Goal: Find contact information: Find contact information

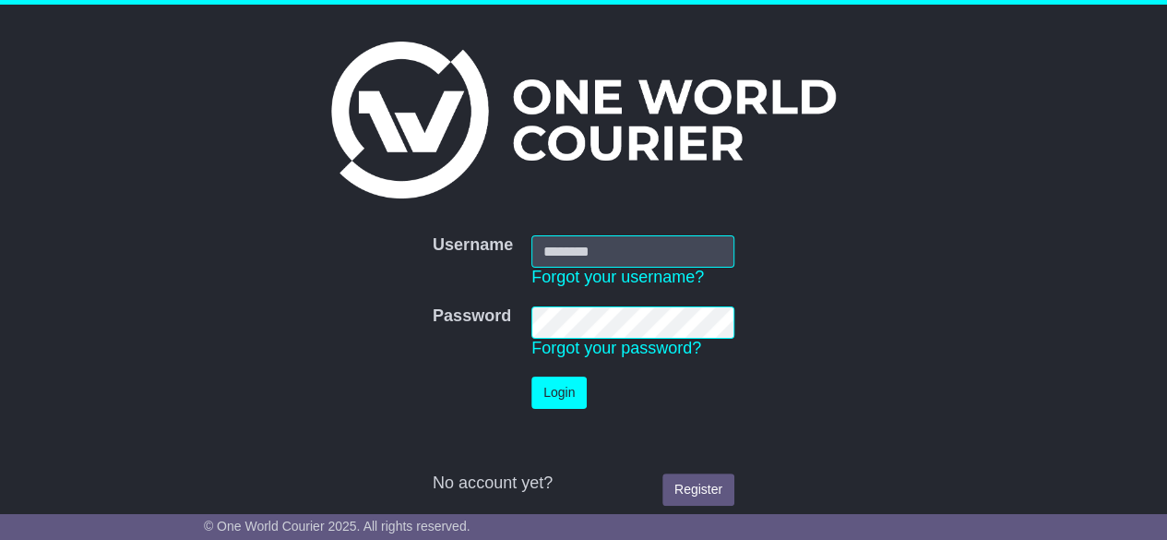
type input "**********"
click at [555, 395] on button "Login" at bounding box center [558, 392] width 55 height 32
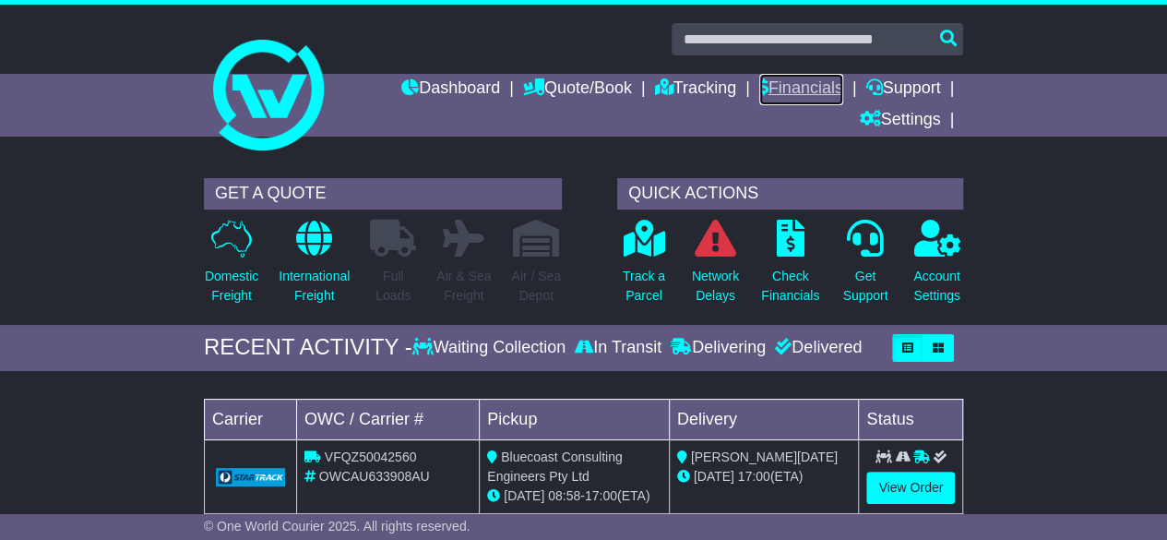
click at [767, 86] on link "Financials" at bounding box center [801, 89] width 84 height 31
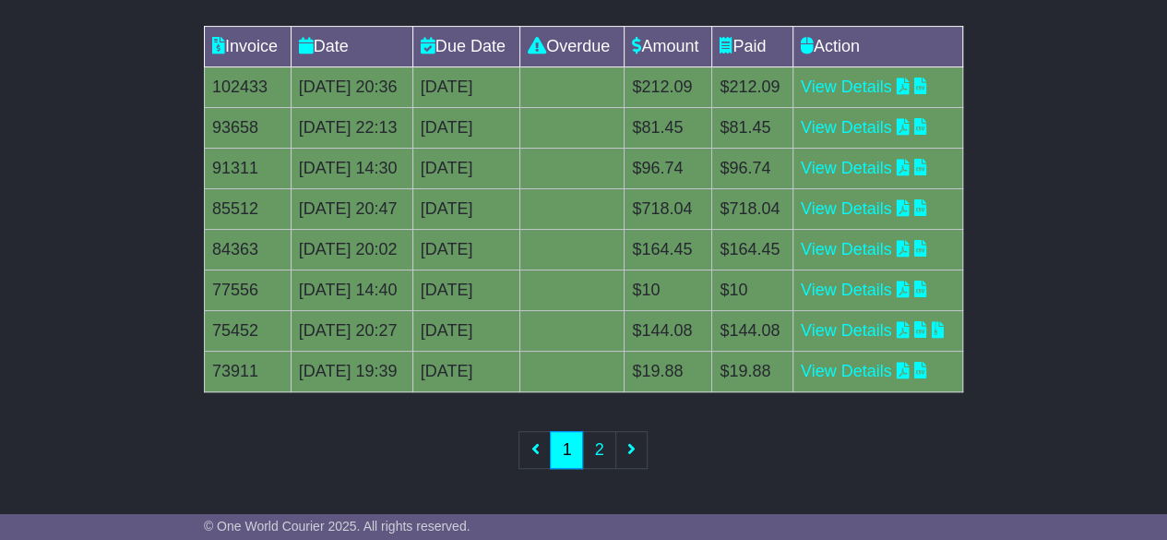
scroll to position [624, 0]
click at [595, 444] on link "2" at bounding box center [598, 450] width 33 height 38
click at [571, 453] on link "1" at bounding box center [566, 450] width 33 height 38
click at [1012, 265] on div "Invoice Date Due Date Overdue Amount Paid Action 102433 10 [DATE] 2025 20:36 [D…" at bounding box center [583, 260] width 1167 height 486
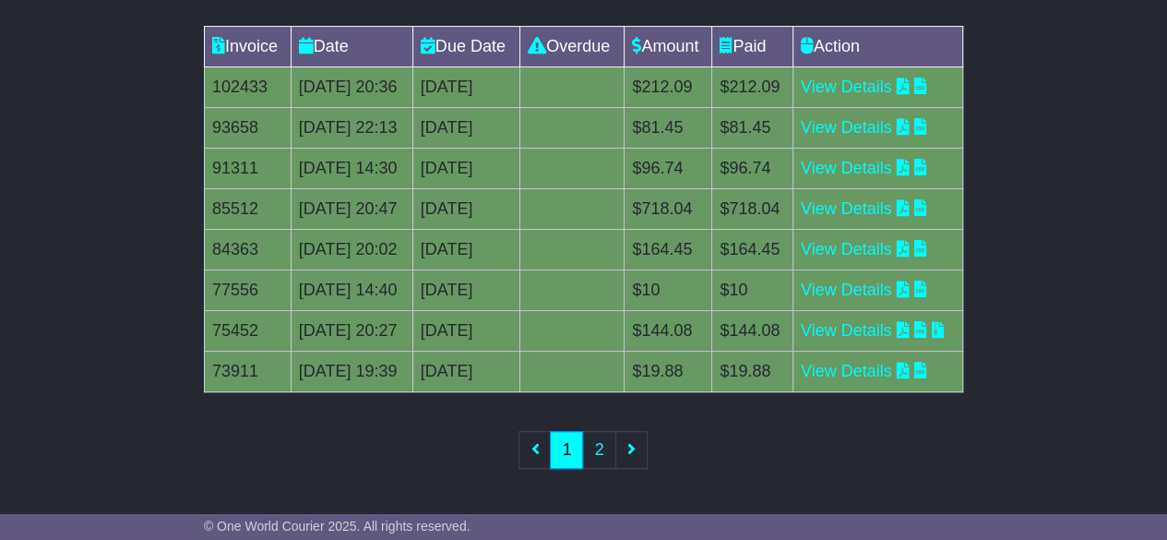
scroll to position [0, 0]
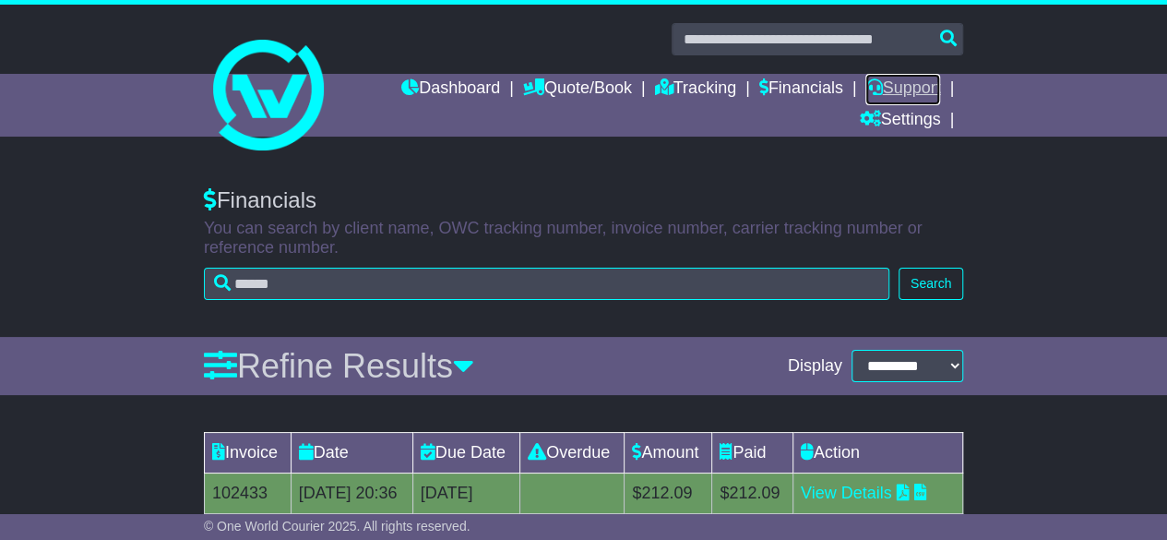
click at [892, 78] on link "Support" at bounding box center [902, 89] width 75 height 31
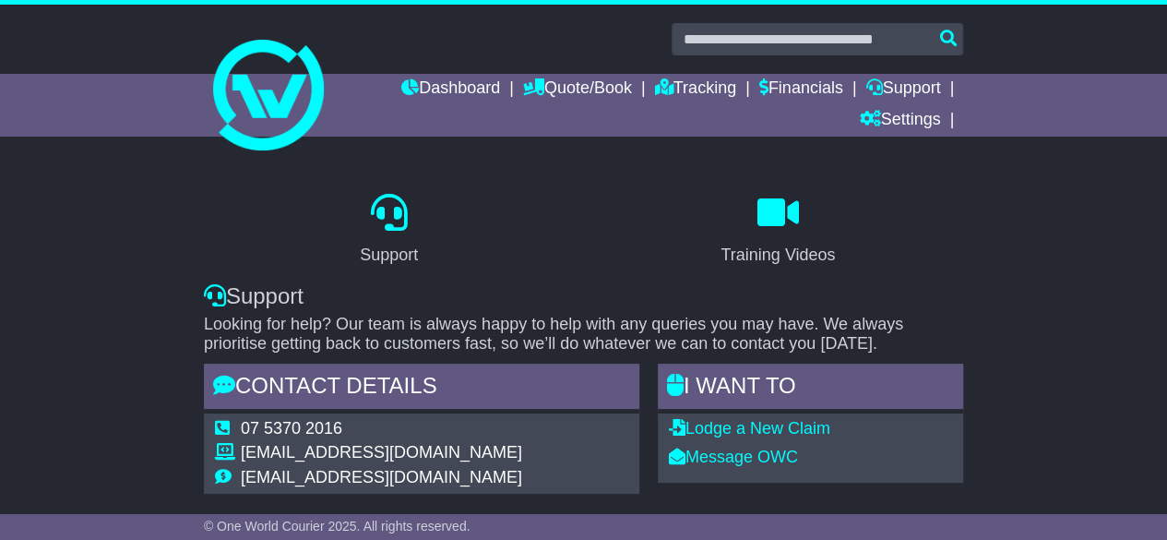
click at [17, 367] on div "Support Training Videos Support Looking for help? Our team is always happy to h…" at bounding box center [583, 350] width 1167 height 362
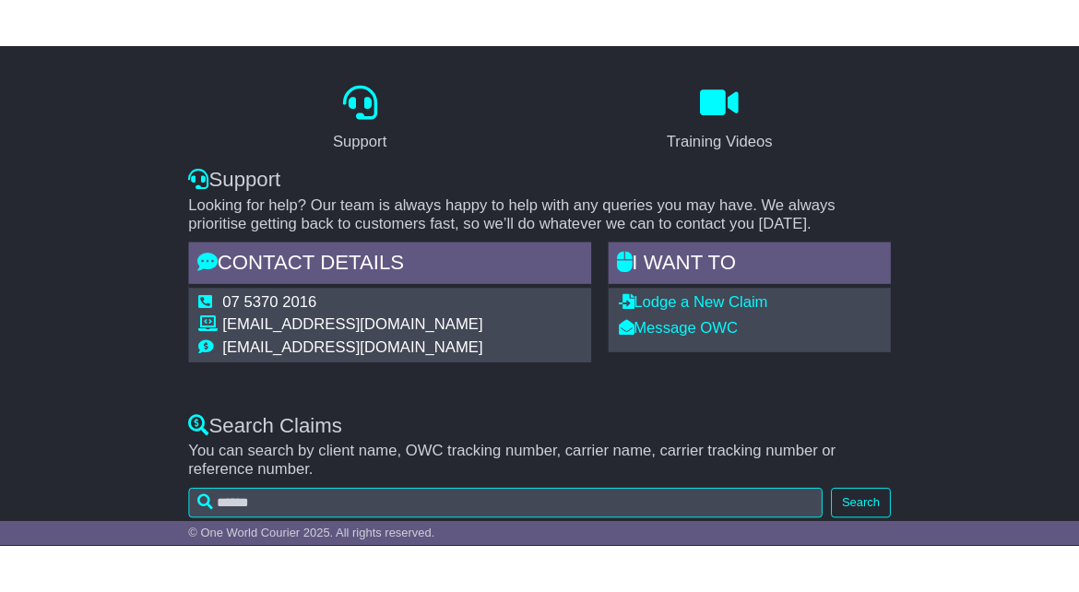
scroll to position [184, 0]
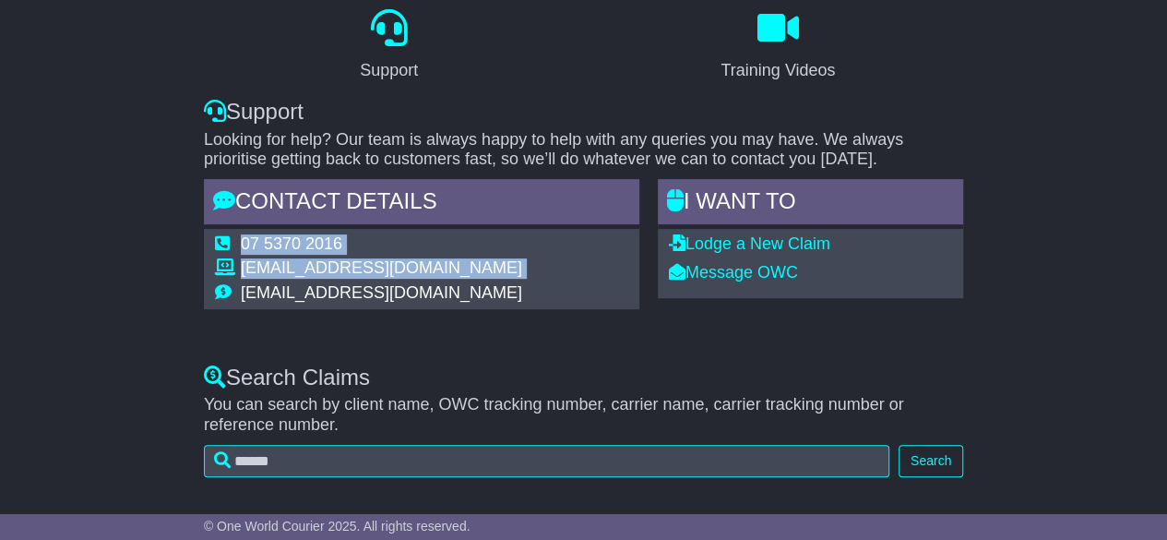
drag, startPoint x: 516, startPoint y: 289, endPoint x: 243, endPoint y: 292, distance: 273.9
click at [243, 292] on div "07 5370 2016 [EMAIL_ADDRESS][DOMAIN_NAME] [EMAIL_ADDRESS][DOMAIN_NAME]" at bounding box center [421, 269] width 435 height 80
copy table "07 5370 2016 [EMAIL_ADDRESS][DOMAIN_NAME]"
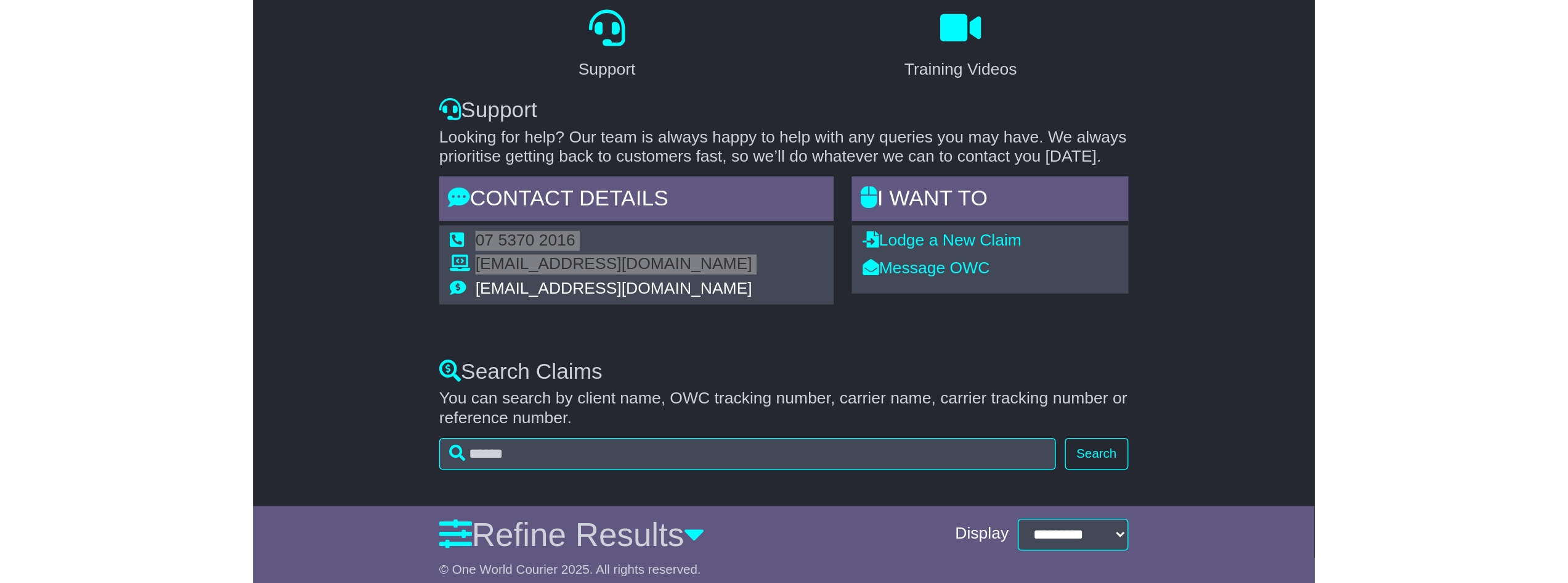
scroll to position [116, 0]
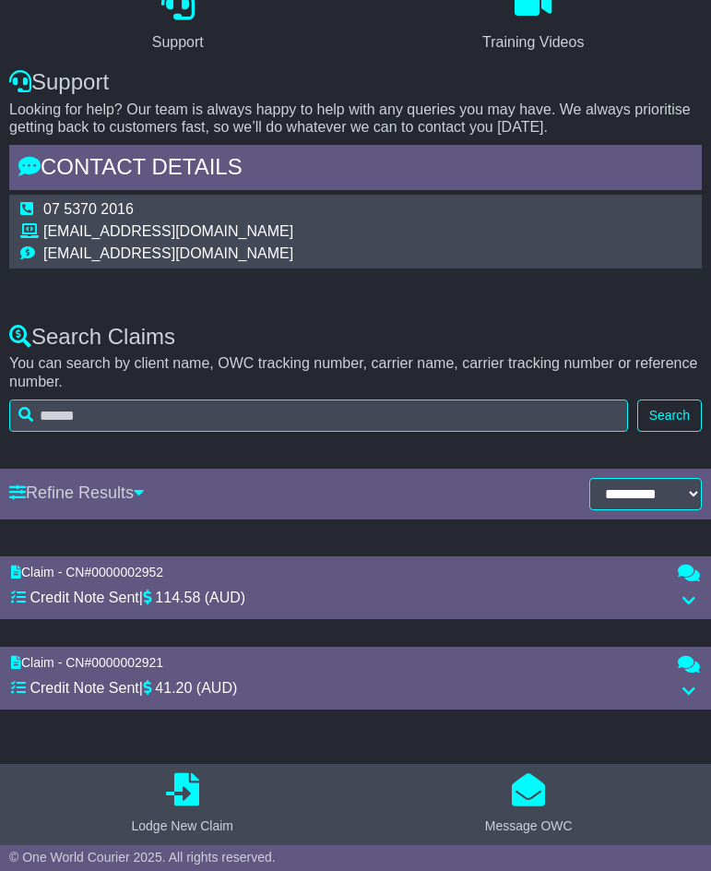
drag, startPoint x: 436, startPoint y: 136, endPoint x: 484, endPoint y: 83, distance: 71.8
click at [436, 136] on div "Support Training Videos Support Looking for help? Our team is always happy to h…" at bounding box center [355, 119] width 711 height 315
